Goal: Task Accomplishment & Management: Complete application form

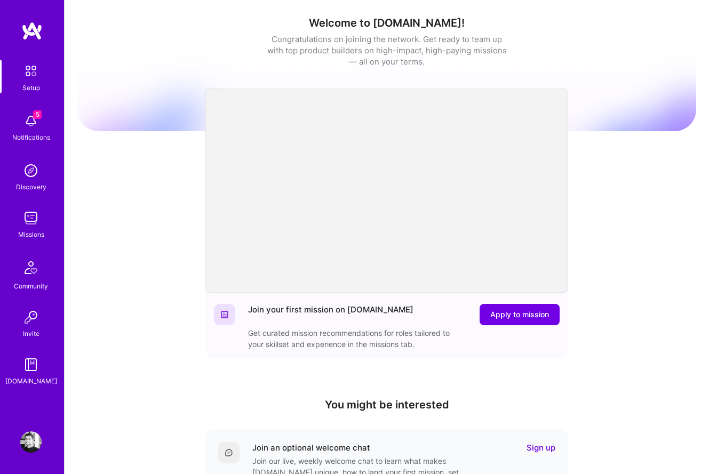
click at [38, 120] on img at bounding box center [30, 120] width 21 height 21
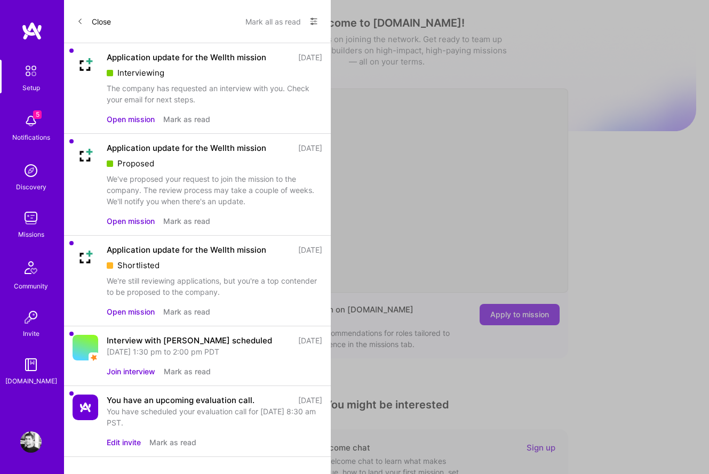
click at [237, 92] on div "The company has requested an interview with you. Check your email for next step…" at bounding box center [215, 94] width 216 height 22
click at [210, 93] on div "The company has requested an interview with you. Check your email for next step…" at bounding box center [215, 94] width 216 height 22
click at [143, 119] on button "Open mission" at bounding box center [131, 119] width 48 height 11
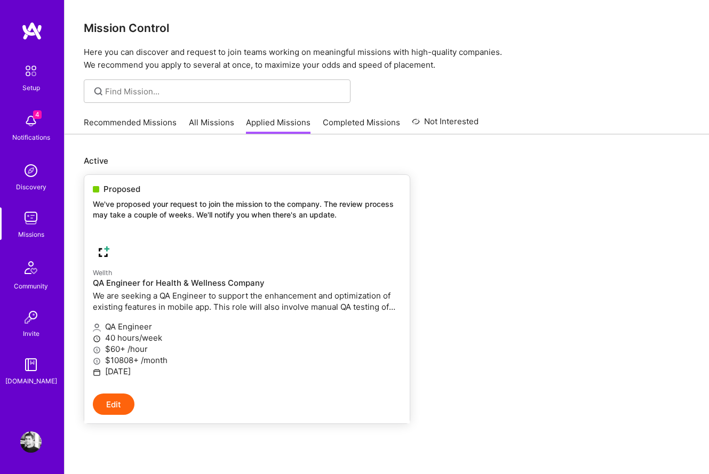
click at [275, 239] on link "Wellth QA Engineer for Health & Wellness Company We are seeking a QA Engineer t…" at bounding box center [246, 313] width 325 height 161
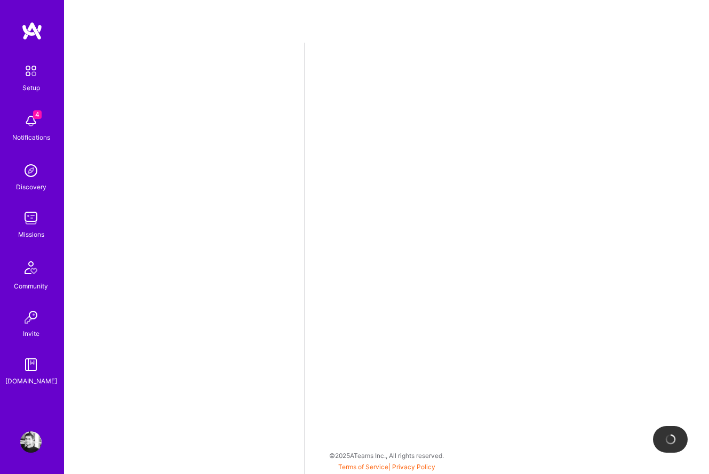
select select "US"
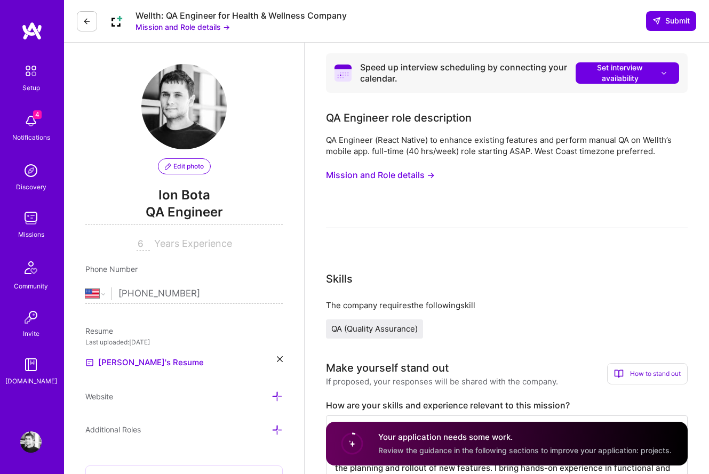
click at [208, 26] on button "Mission and Role details →" at bounding box center [183, 26] width 94 height 11
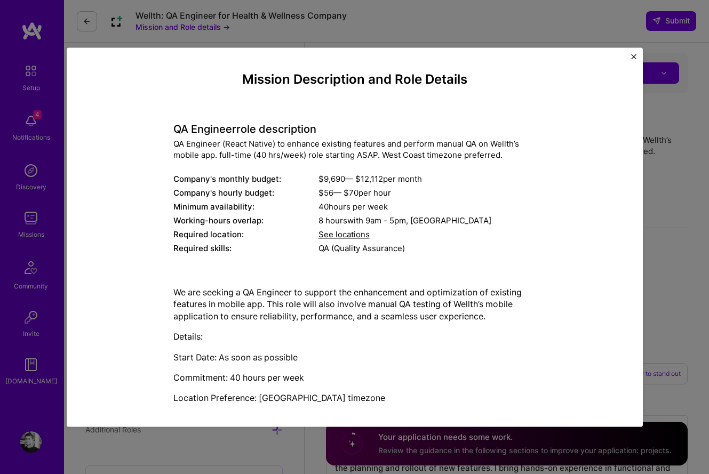
click at [570, 249] on div "Mission Description and Role Details QA Engineer role description QA Engineer (…" at bounding box center [354, 264] width 527 height 385
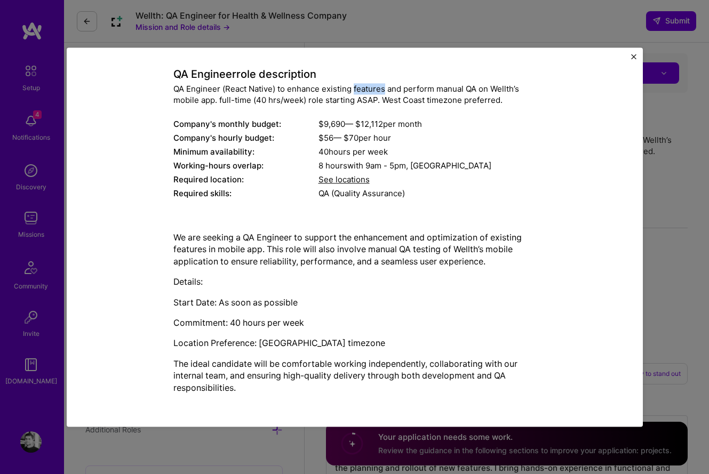
click at [371, 90] on div "QA Engineer (React Native) to enhance existing features and perform manual QA o…" at bounding box center [354, 94] width 363 height 22
click at [283, 136] on div "Company's hourly budget:" at bounding box center [245, 137] width 145 height 11
click at [345, 26] on div "Mission Description and Role Details QA Engineer role description QA Engineer (…" at bounding box center [354, 237] width 709 height 474
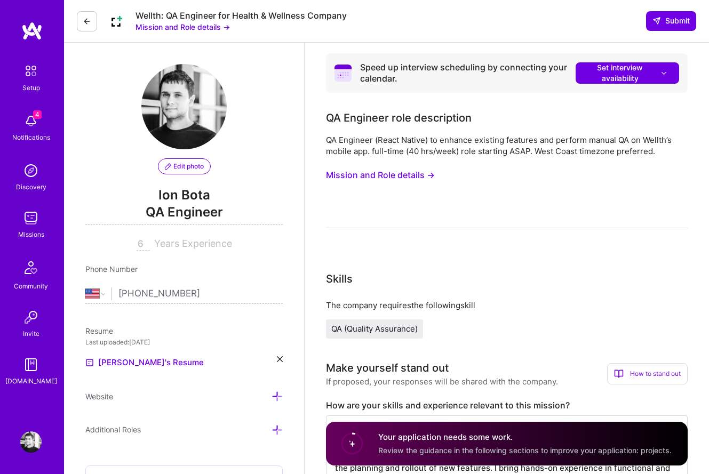
click at [19, 120] on div "4 Notifications" at bounding box center [31, 126] width 66 height 37
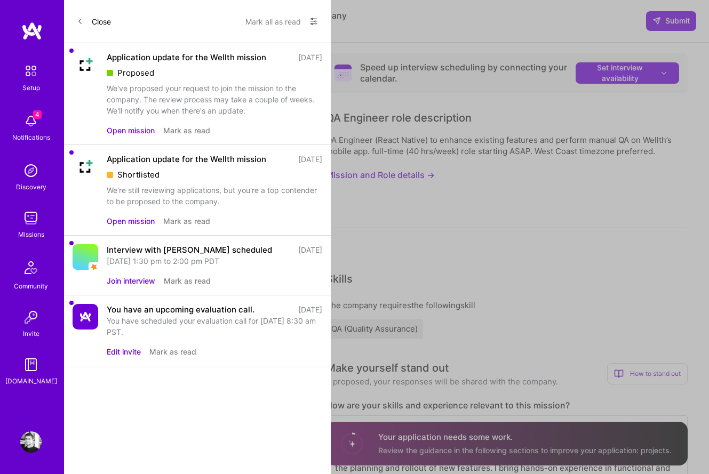
click at [136, 224] on button "Open mission" at bounding box center [131, 221] width 48 height 11
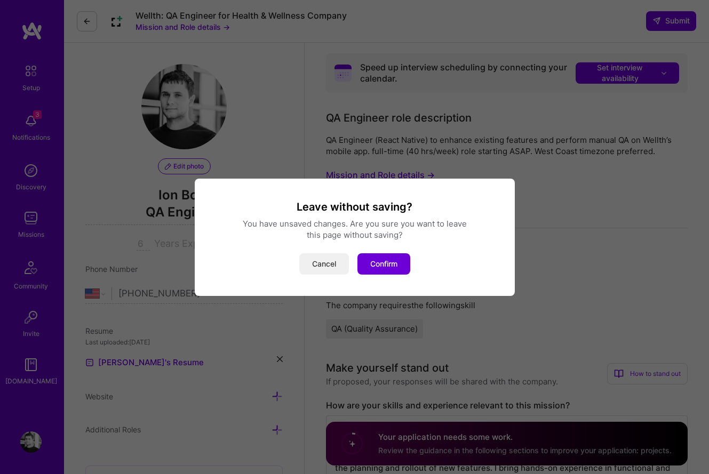
click at [328, 261] on button "Cancel" at bounding box center [324, 263] width 50 height 21
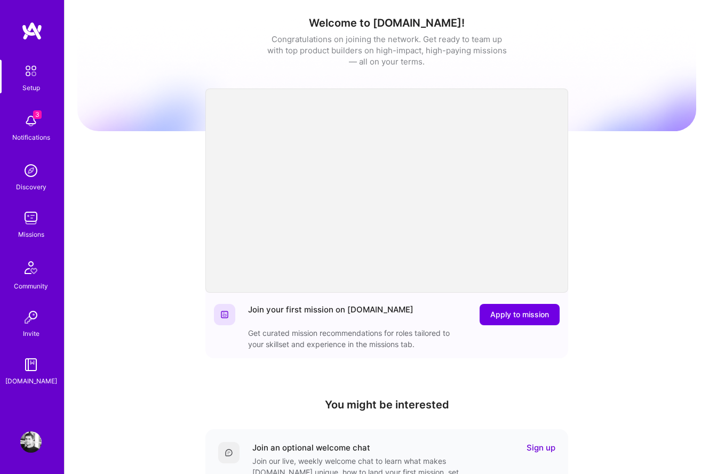
click at [25, 125] on img at bounding box center [30, 120] width 21 height 21
click at [371, 39] on div "3 Setup 3 Notifications Discovery Missions Community Invite [DOMAIN_NAME] Profi…" at bounding box center [354, 348] width 709 height 697
click at [32, 232] on div "Missions" at bounding box center [31, 234] width 26 height 11
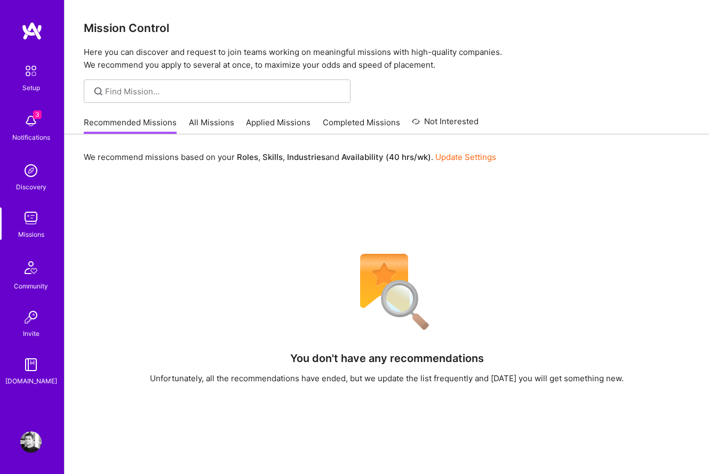
click at [33, 275] on img at bounding box center [31, 268] width 26 height 26
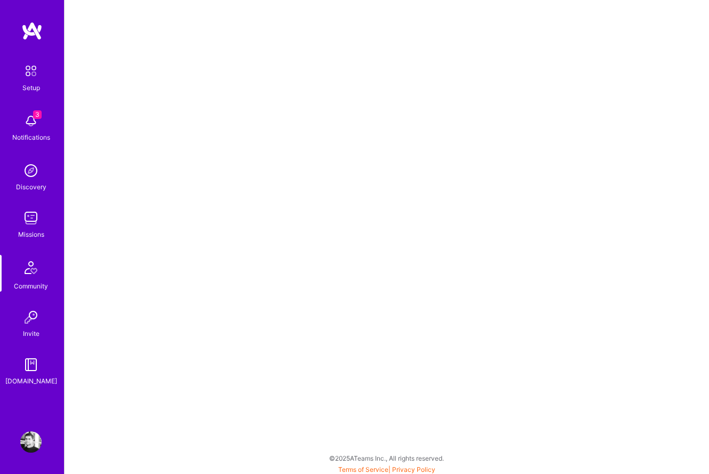
click at [36, 319] on img at bounding box center [30, 317] width 21 height 21
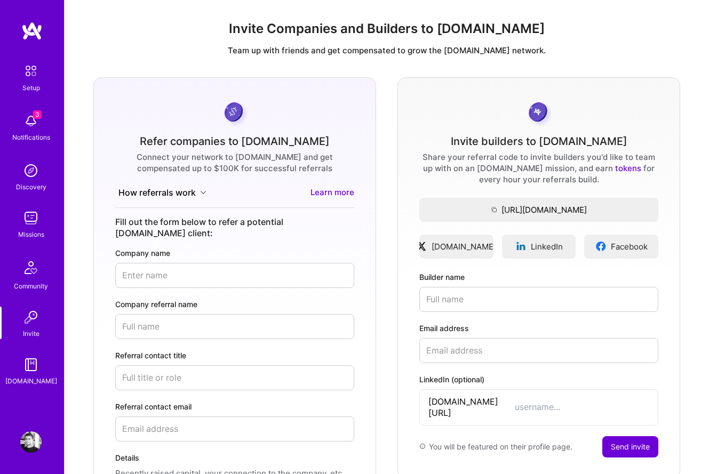
click at [25, 175] on img at bounding box center [30, 170] width 21 height 21
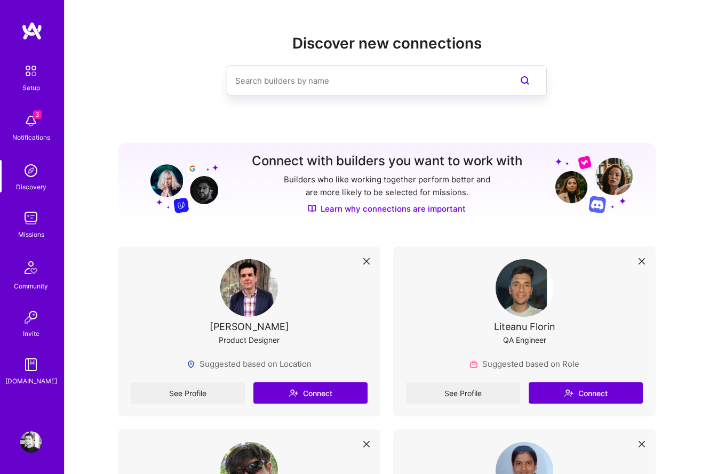
click at [34, 90] on div "Setup" at bounding box center [31, 87] width 18 height 11
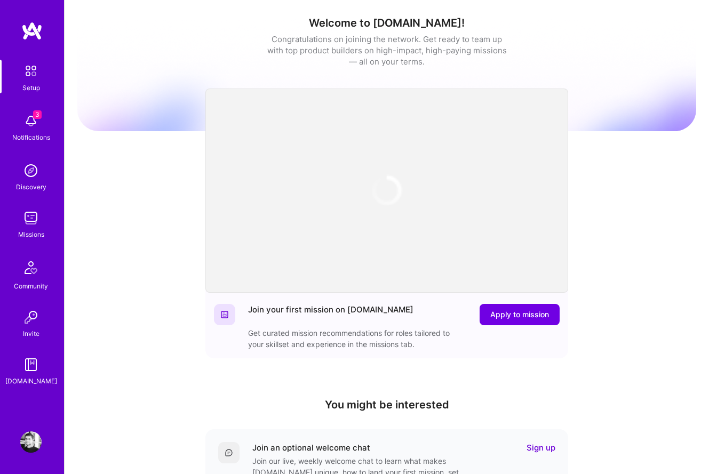
click at [34, 121] on img at bounding box center [30, 120] width 21 height 21
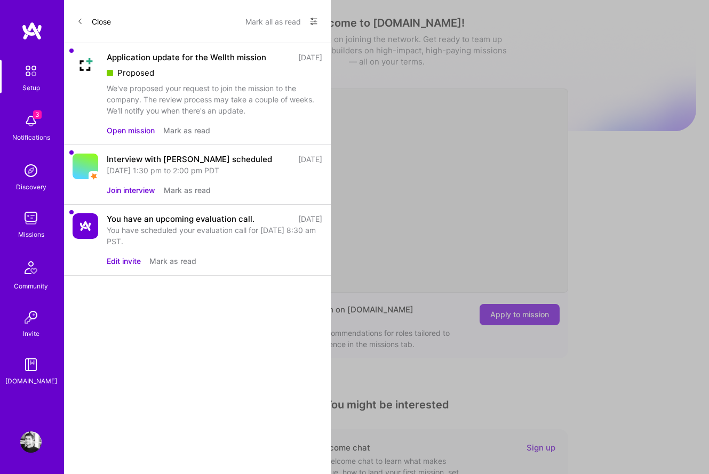
click at [320, 21] on div "Close Mark all as read Show all notifications Show unread notifications only" at bounding box center [197, 21] width 267 height 43
click at [316, 21] on icon at bounding box center [314, 22] width 6 height 2
click at [284, 41] on div "Show all notifications" at bounding box center [249, 43] width 138 height 21
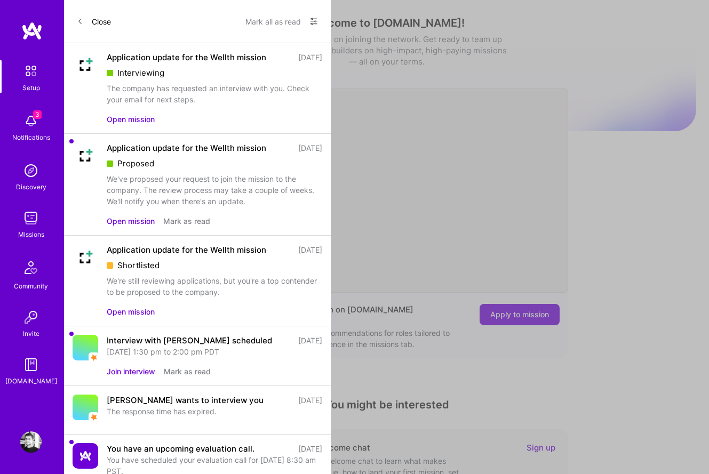
click at [134, 120] on button "Open mission" at bounding box center [131, 119] width 48 height 11
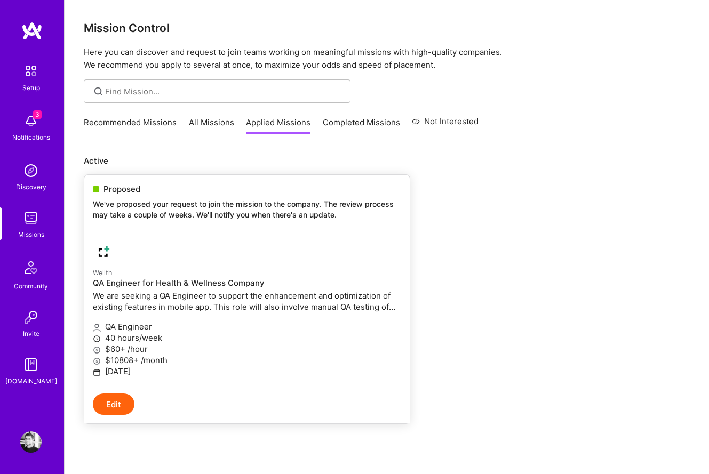
click at [303, 307] on p "We are seeking a QA Engineer to support the enhancement and optimization of exi…" at bounding box center [247, 301] width 308 height 22
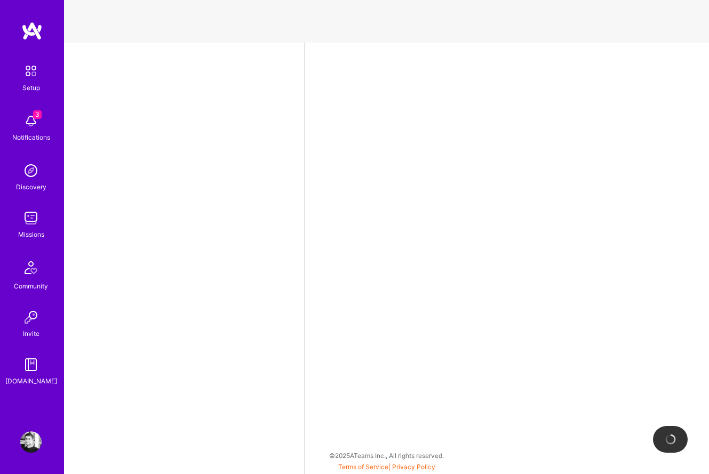
select select "US"
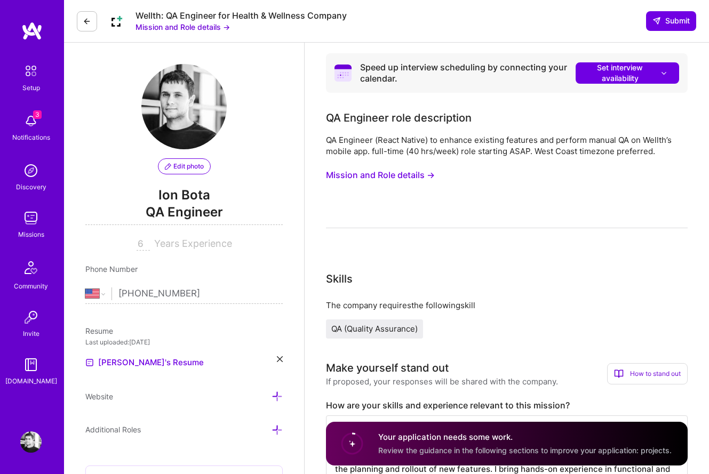
click at [398, 177] on button "Mission and Role details →" at bounding box center [380, 175] width 109 height 20
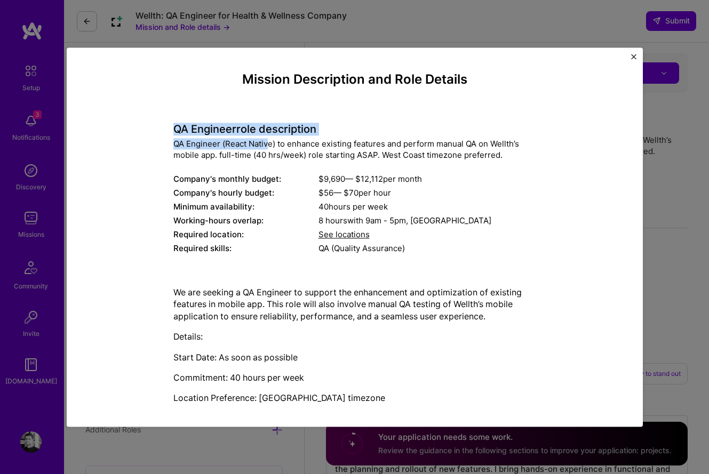
drag, startPoint x: 172, startPoint y: 130, endPoint x: 269, endPoint y: 147, distance: 99.0
click at [269, 147] on div "Mission Description and Role Details QA Engineer role description QA Engineer (…" at bounding box center [354, 264] width 527 height 385
click at [223, 154] on div "QA Engineer (React Native) to enhance existing features and perform manual QA o…" at bounding box center [354, 149] width 363 height 22
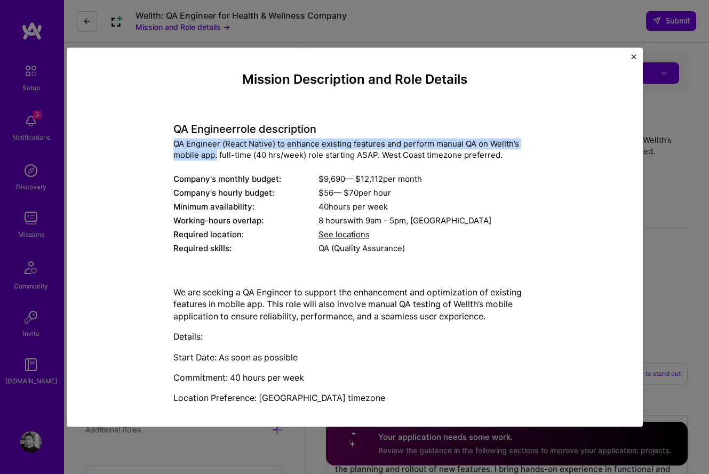
drag, startPoint x: 173, startPoint y: 145, endPoint x: 217, endPoint y: 155, distance: 44.4
click at [217, 155] on div "QA Engineer (React Native) to enhance existing features and perform manual QA o…" at bounding box center [354, 149] width 363 height 22
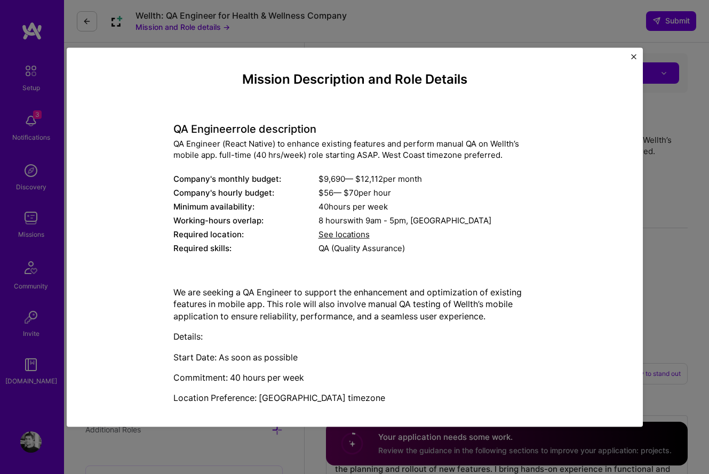
click at [386, 326] on div "We are seeking a QA Engineer to support the enhancement and optimization of exi…" at bounding box center [354, 368] width 363 height 162
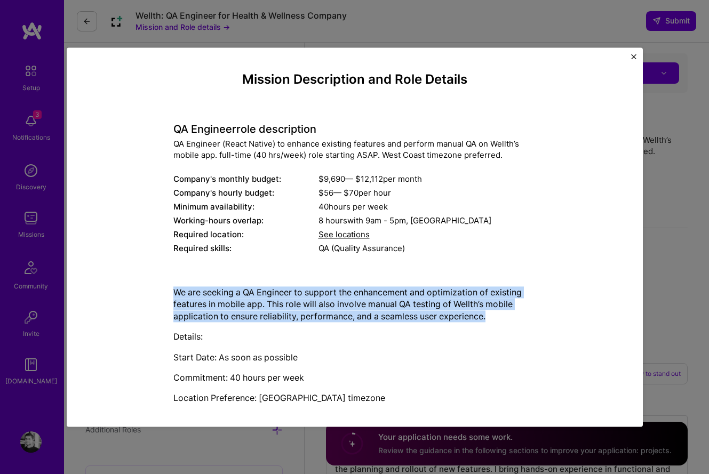
drag, startPoint x: 510, startPoint y: 313, endPoint x: 174, endPoint y: 291, distance: 335.8
click at [174, 291] on p "We are seeking a QA Engineer to support the enhancement and optimization of exi…" at bounding box center [354, 305] width 363 height 36
copy p "We are seeking a QA Engineer to support the enhancement and optimization of exi…"
click at [634, 58] on img "Close" at bounding box center [633, 56] width 5 height 5
